Goal: Navigation & Orientation: Find specific page/section

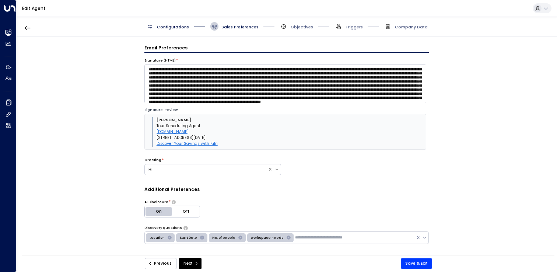
scroll to position [233, 0]
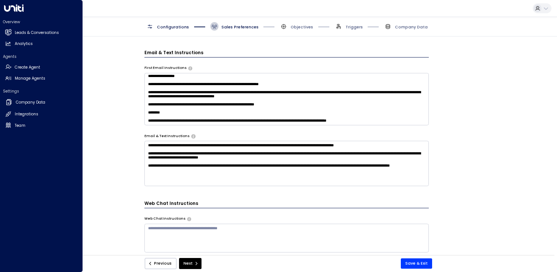
click at [4, 9] on icon at bounding box center [14, 7] width 20 height 7
click at [10, 8] on icon at bounding box center [14, 7] width 20 height 7
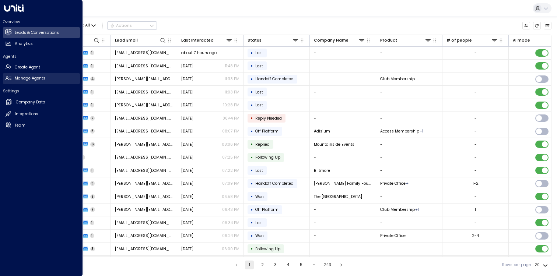
click at [8, 76] on icon at bounding box center [8, 78] width 6 height 6
